Goal: Information Seeking & Learning: Learn about a topic

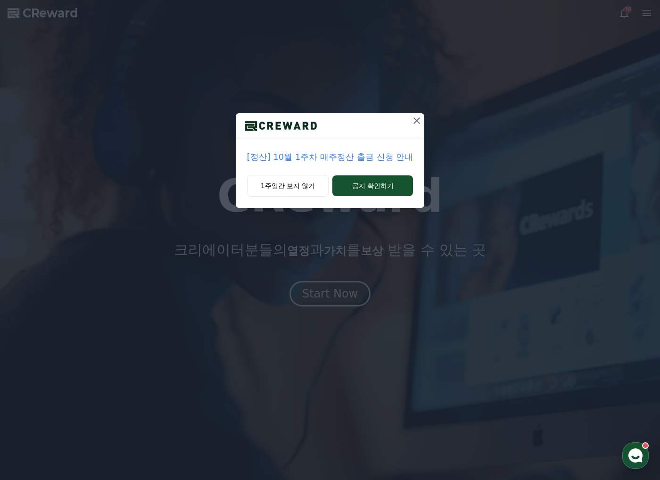
click at [341, 292] on div "[정산] 10월 1주차 매주정산 출금 신청 안내 1주일간 보지 않기 공지 확인하기" at bounding box center [330, 240] width 660 height 480
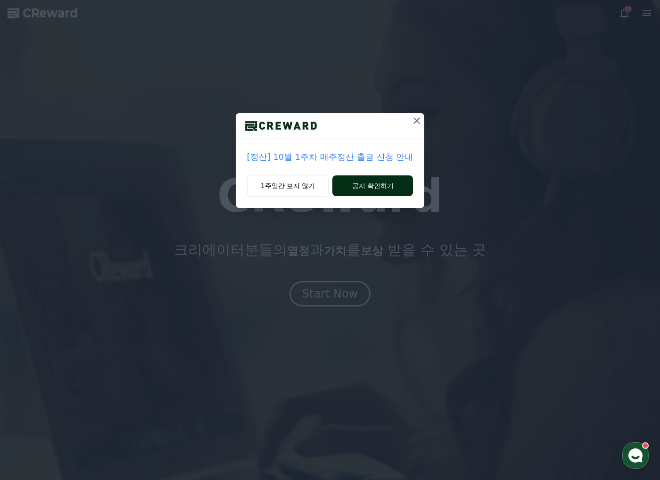
click at [367, 190] on button "공지 확인하기" at bounding box center [373, 186] width 81 height 21
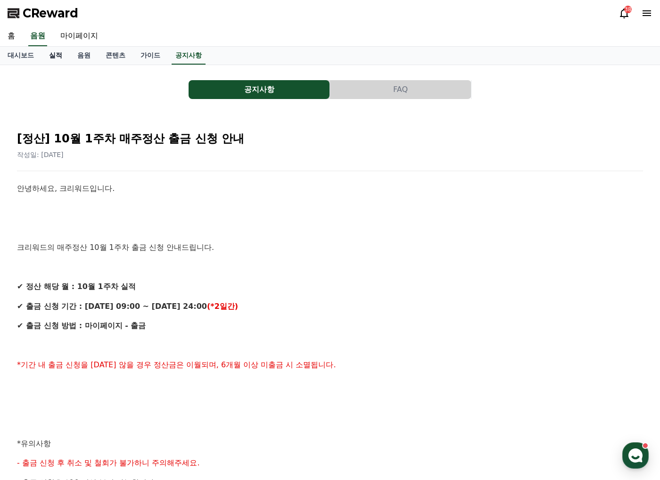
click at [59, 51] on link "실적" at bounding box center [56, 56] width 28 height 18
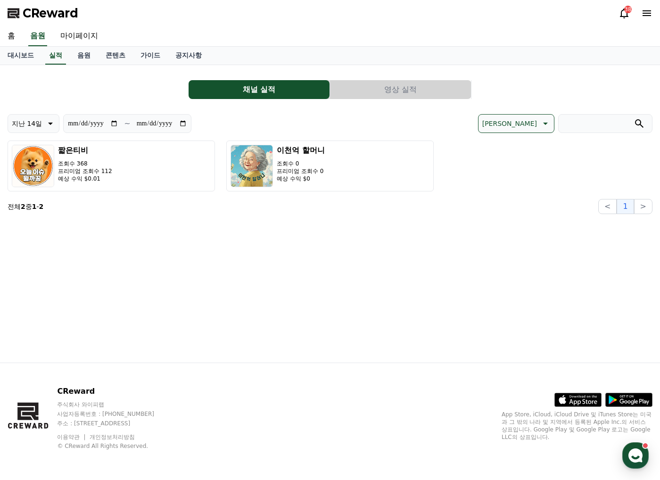
click at [381, 91] on button "영상 실적" at bounding box center [400, 89] width 141 height 19
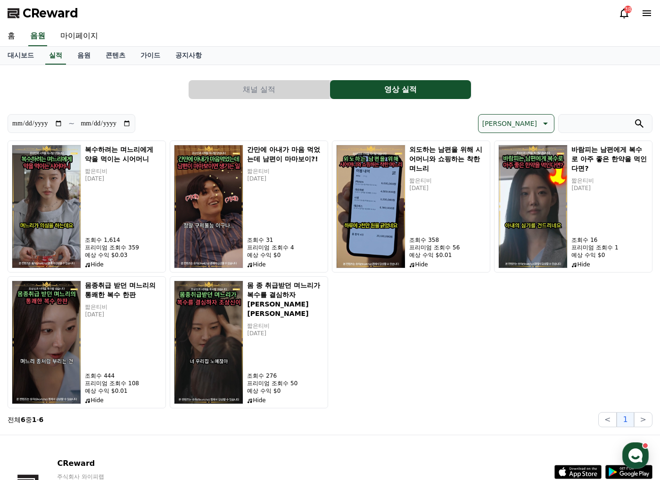
click at [251, 91] on button "채널 실적" at bounding box center [259, 89] width 141 height 19
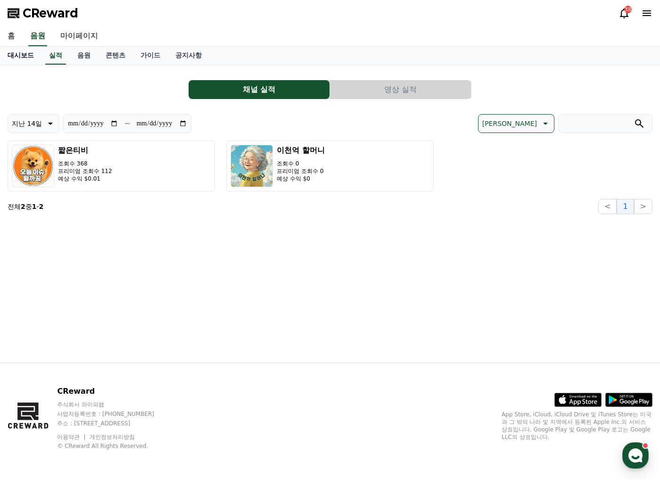
click at [20, 57] on link "대시보드" at bounding box center [21, 56] width 42 height 18
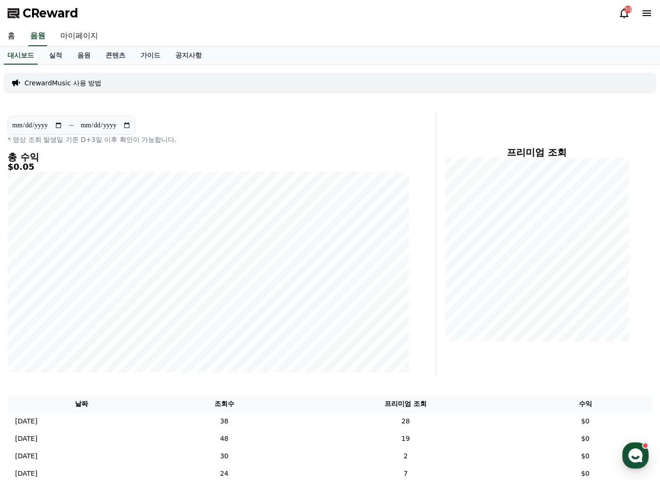
click at [72, 34] on link "마이페이지" at bounding box center [79, 36] width 53 height 20
select select "**********"
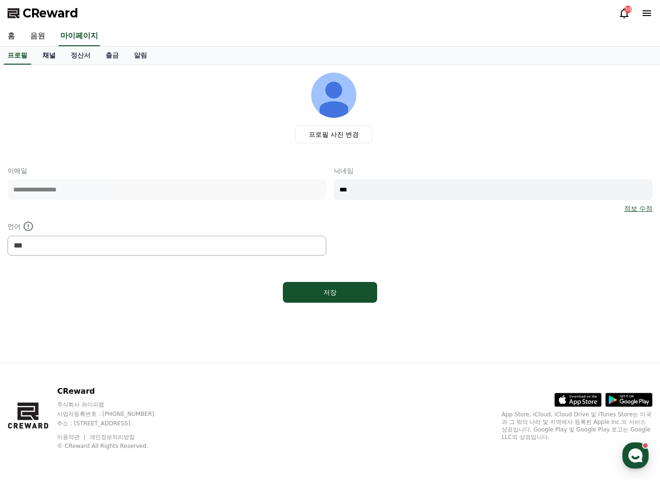
click at [38, 55] on link "채널" at bounding box center [49, 56] width 28 height 18
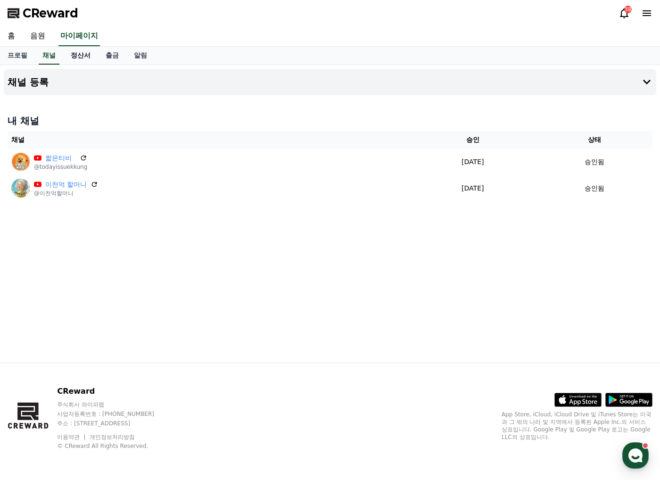
click at [79, 53] on link "정산서" at bounding box center [80, 56] width 35 height 18
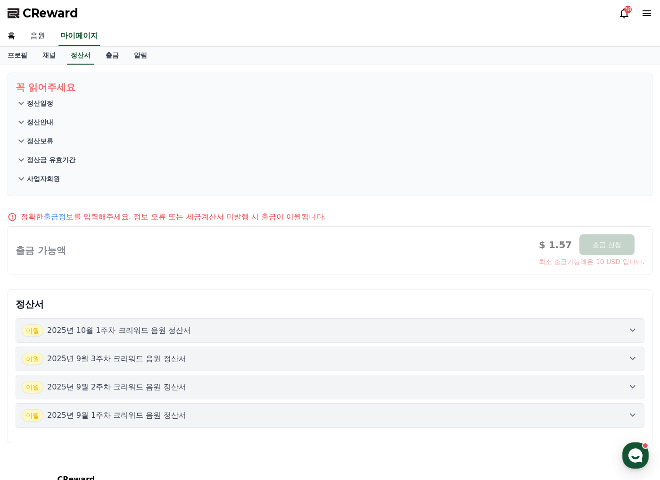
click at [39, 35] on link "음원" at bounding box center [38, 36] width 30 height 20
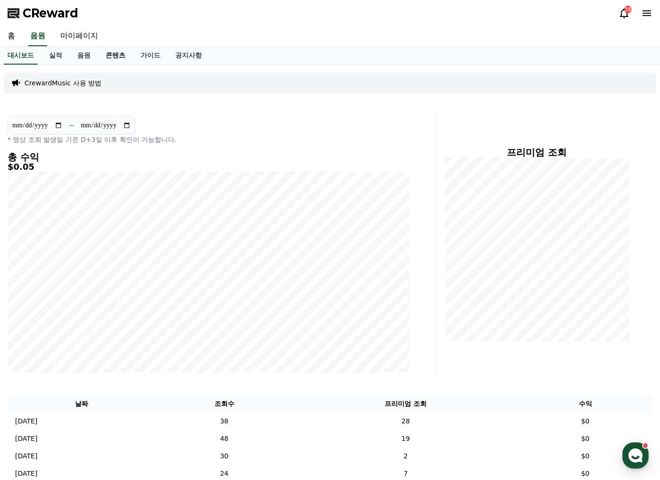
click at [116, 56] on link "콘텐츠" at bounding box center [115, 56] width 35 height 18
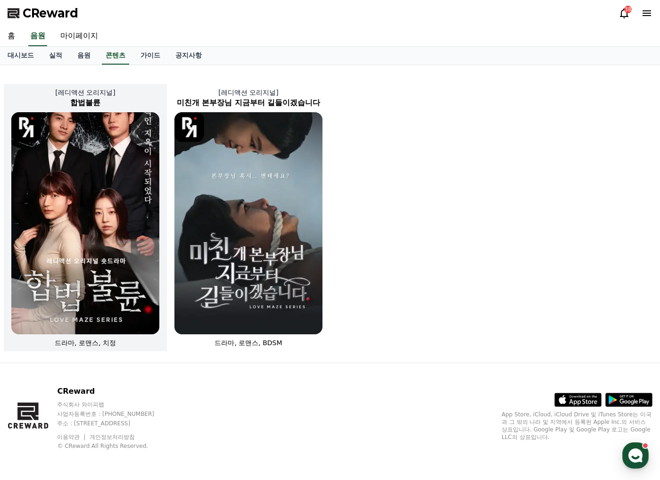
click at [94, 224] on img at bounding box center [85, 223] width 148 height 222
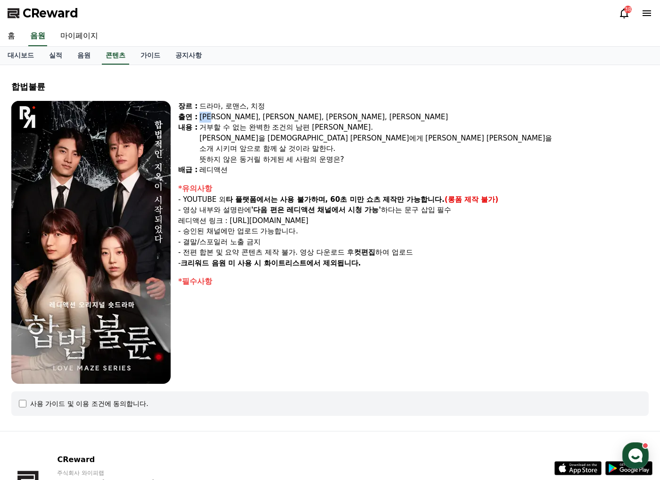
drag, startPoint x: 199, startPoint y: 117, endPoint x: 218, endPoint y: 118, distance: 19.4
click at [218, 118] on div "박문화, 지수민, 강도윤, 김민영" at bounding box center [425, 117] width 450 height 11
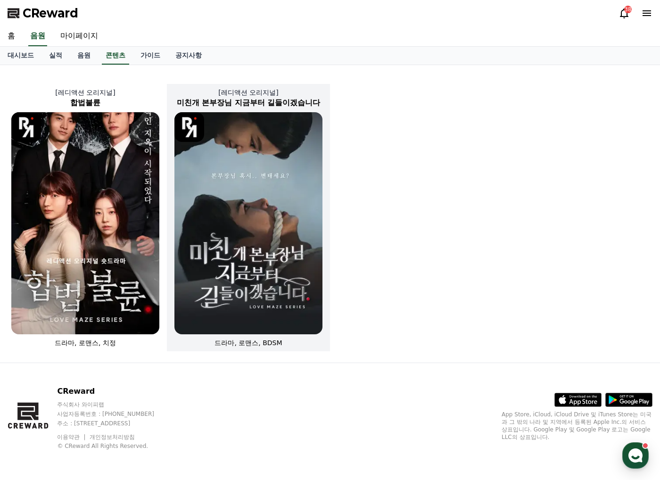
click at [267, 186] on img at bounding box center [249, 223] width 148 height 222
